Goal: Navigation & Orientation: Find specific page/section

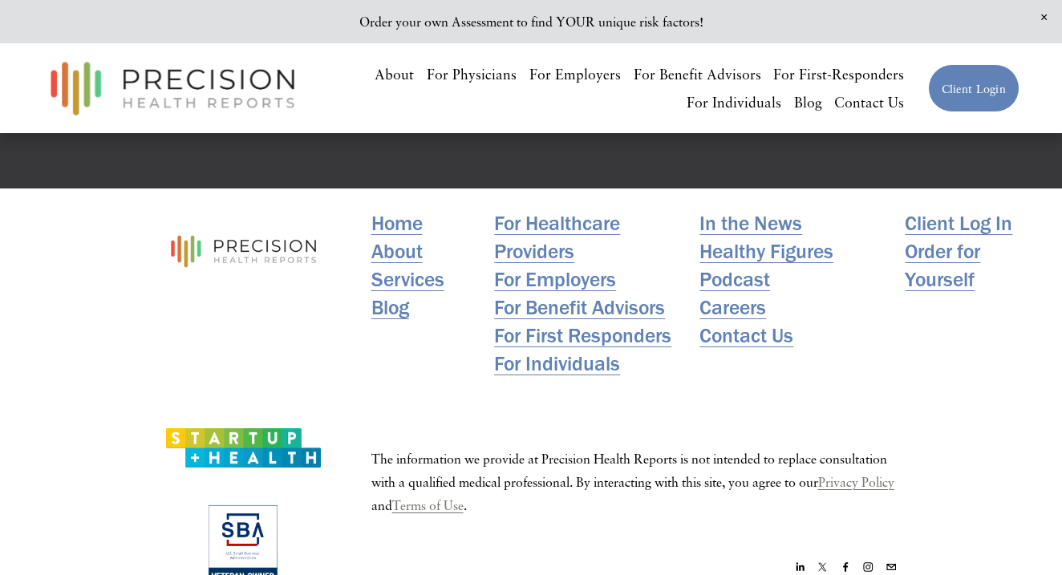
scroll to position [3189, 0]
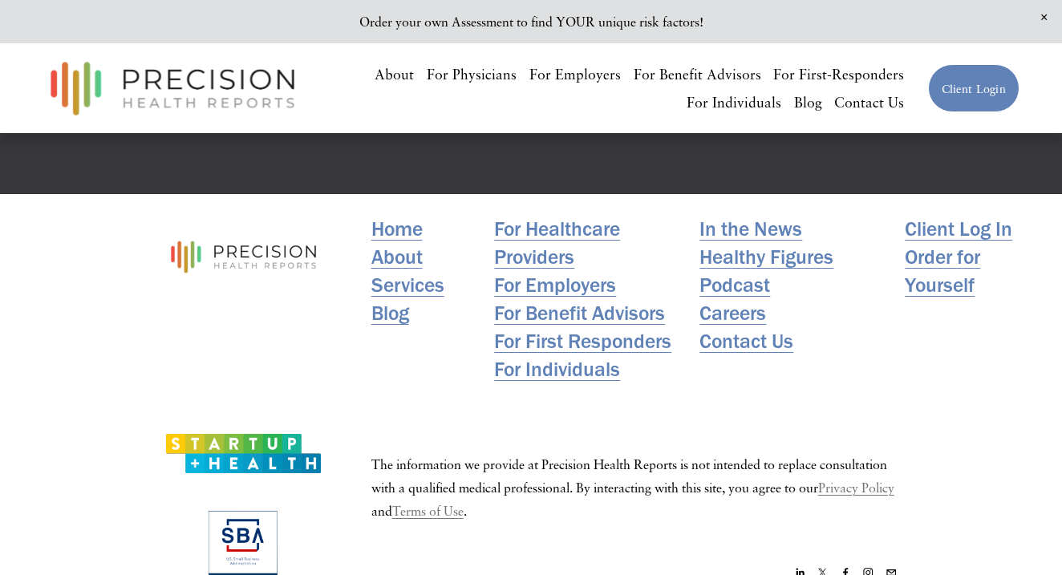
click at [730, 299] on link "Careers" at bounding box center [732, 313] width 67 height 28
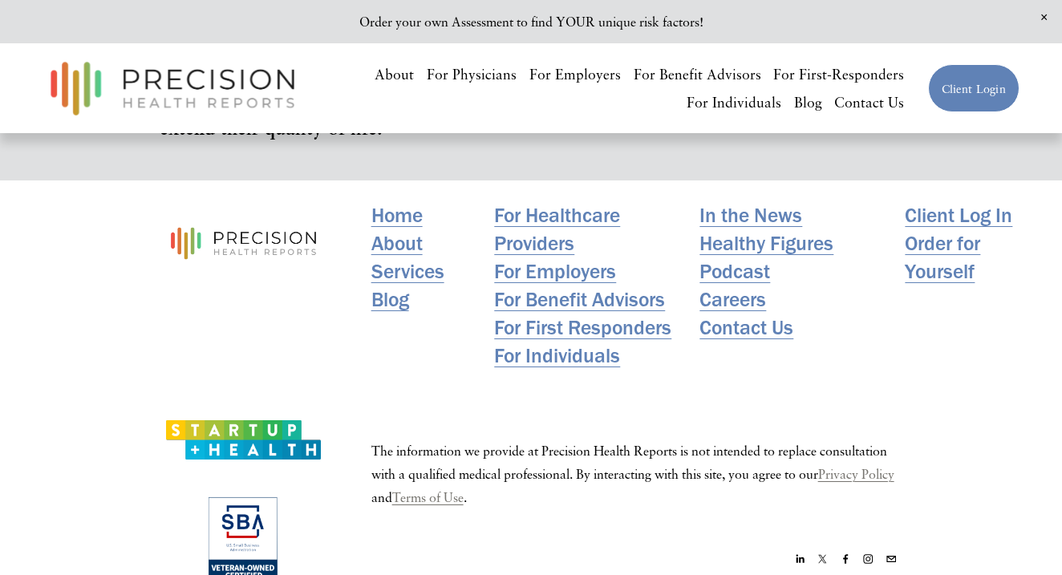
scroll to position [1220, 0]
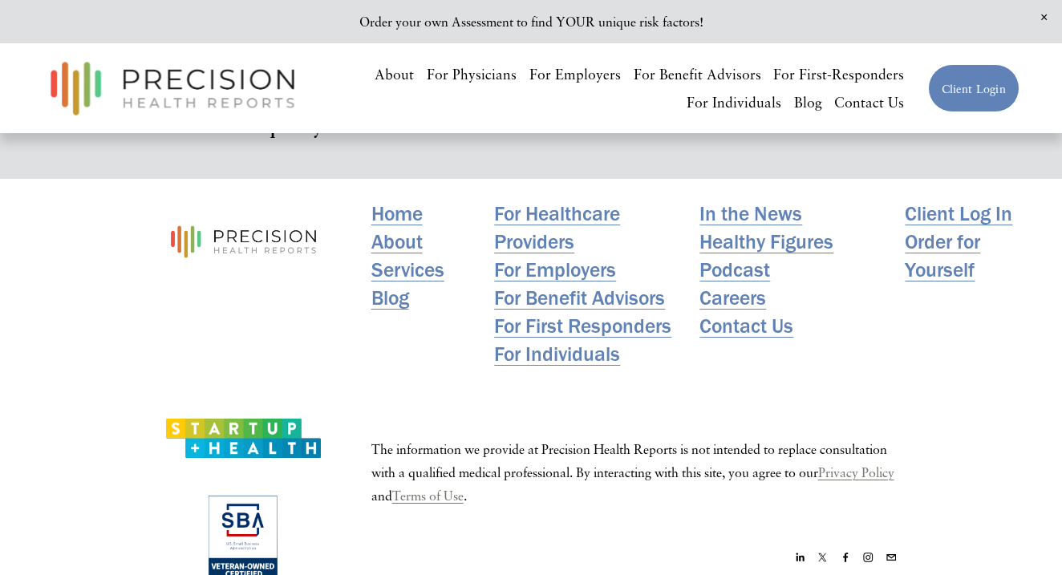
click at [746, 307] on link "Careers" at bounding box center [732, 298] width 67 height 28
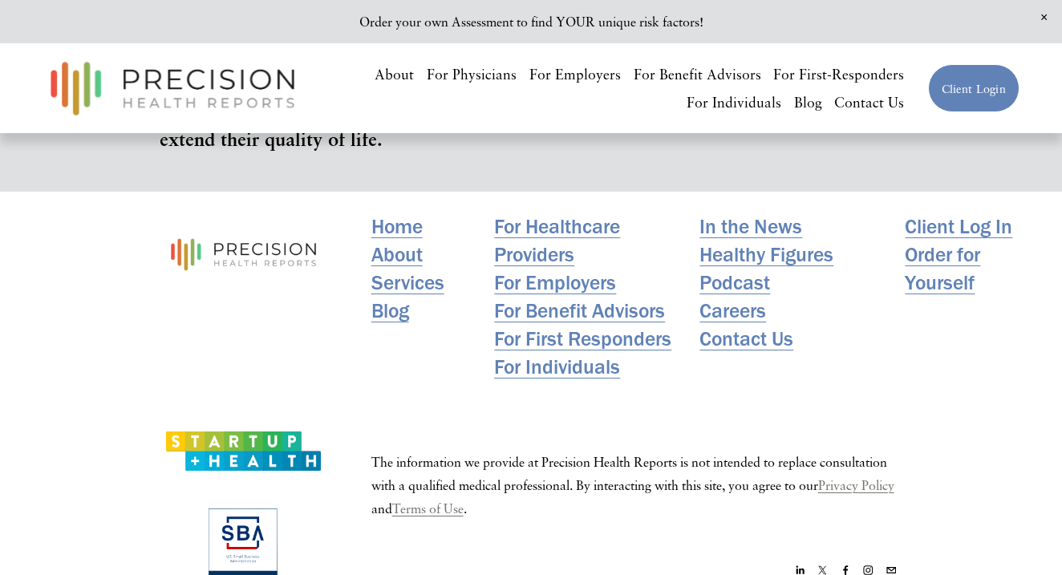
scroll to position [1275, 0]
